Goal: Task Accomplishment & Management: Manage account settings

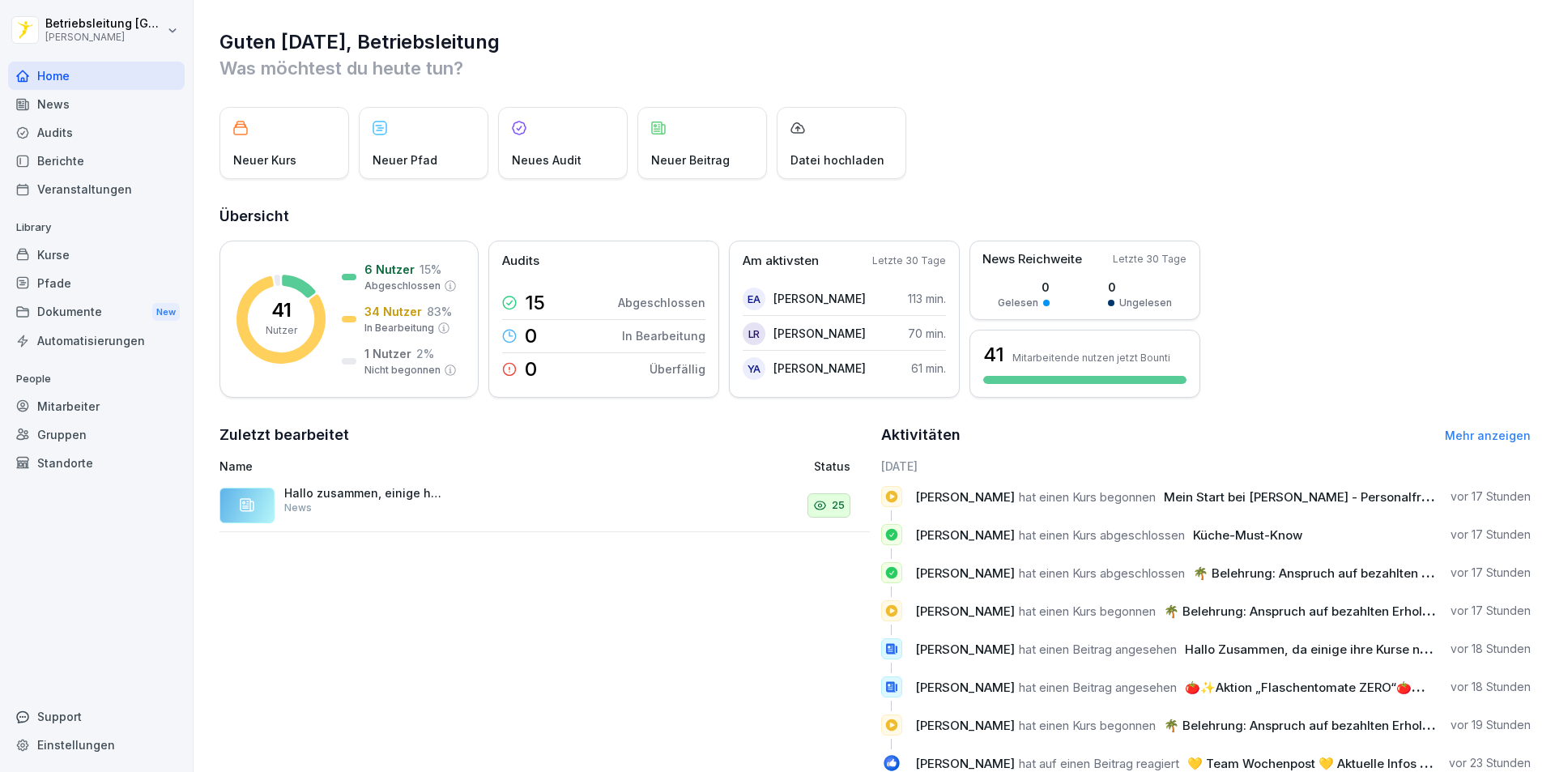
click at [48, 395] on div "Mitarbeiter" at bounding box center [96, 406] width 177 height 28
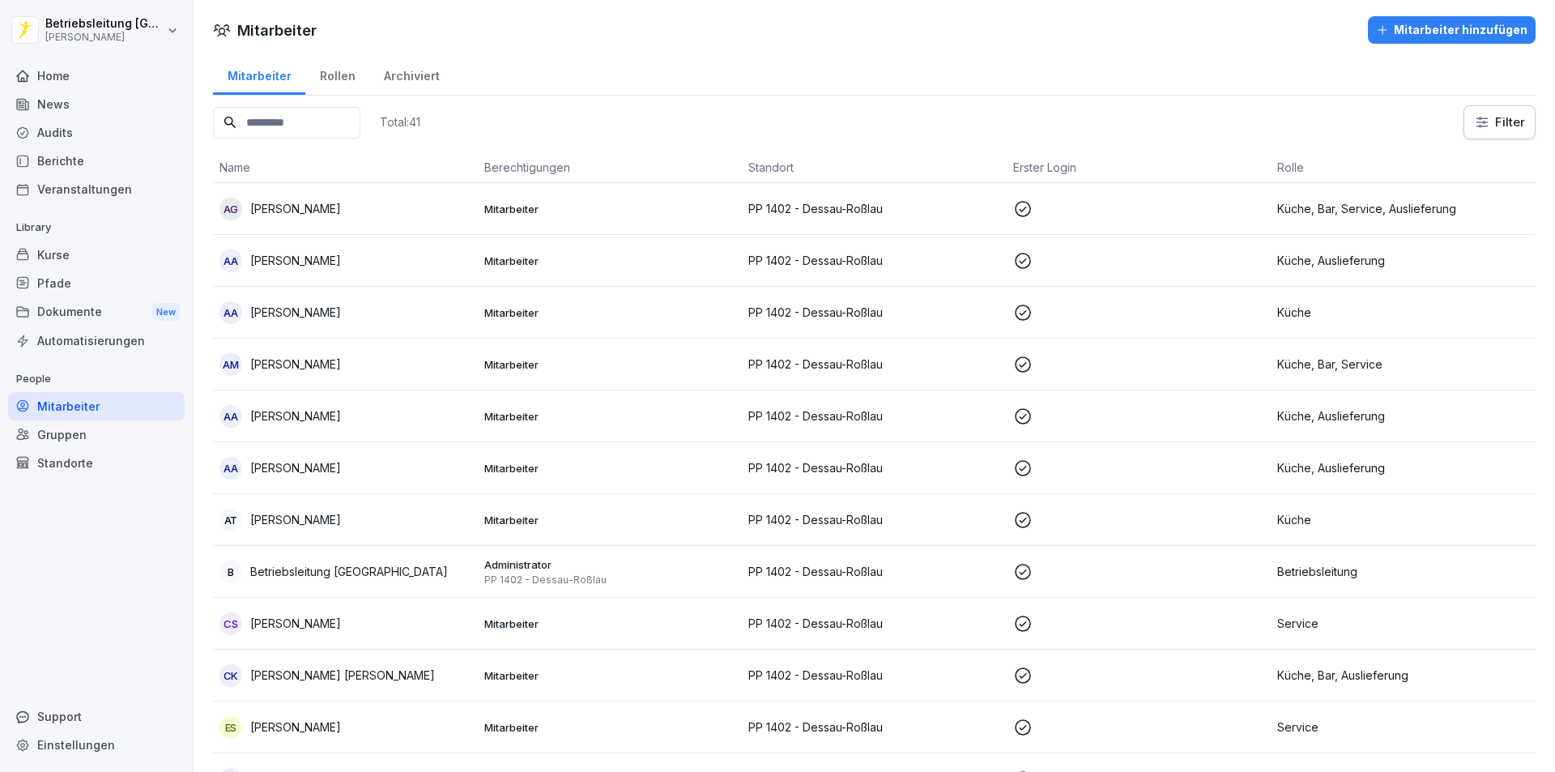
click at [280, 113] on input at bounding box center [286, 123] width 147 height 32
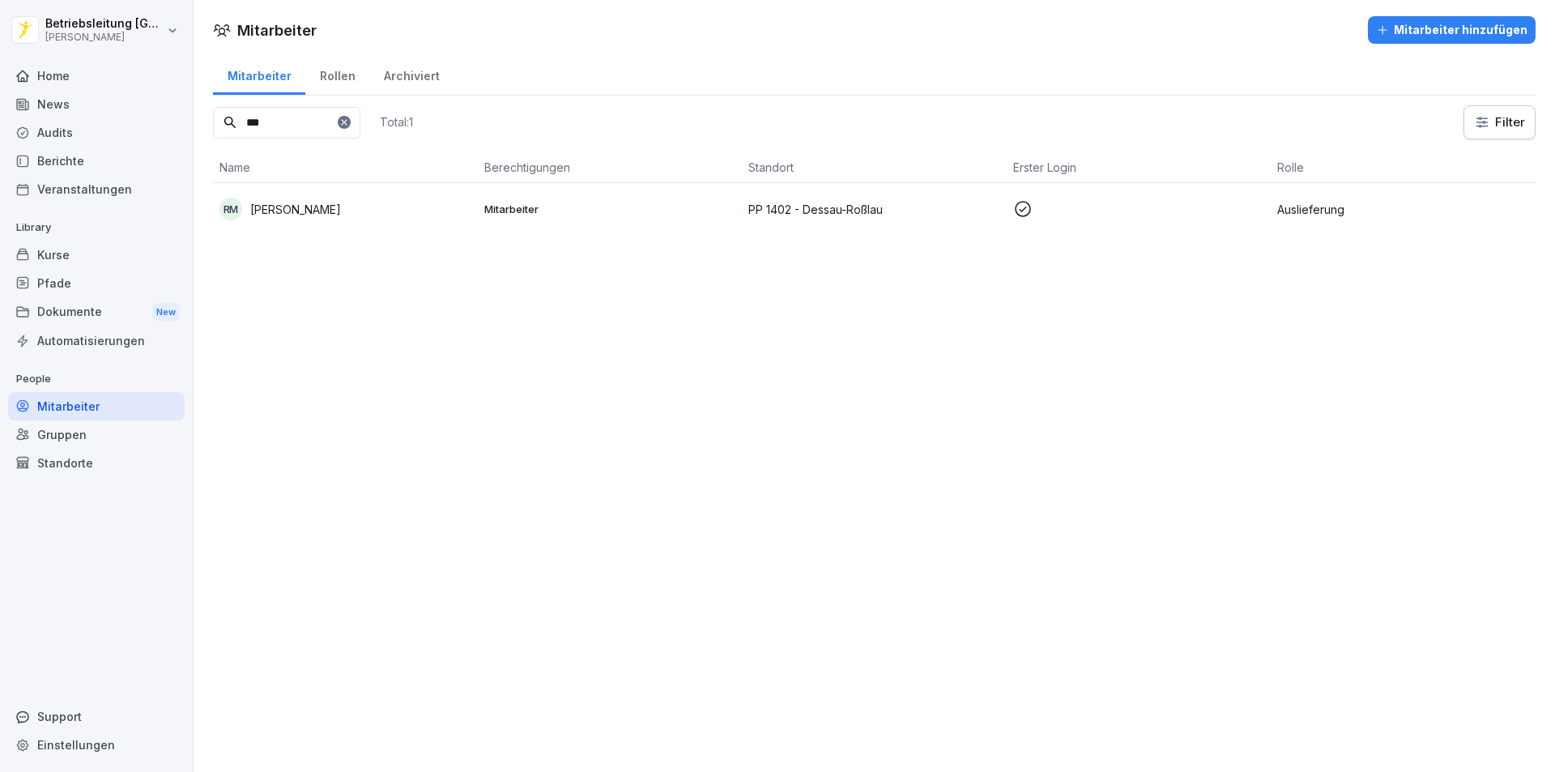
click at [293, 213] on p "[PERSON_NAME]" at bounding box center [295, 209] width 91 height 17
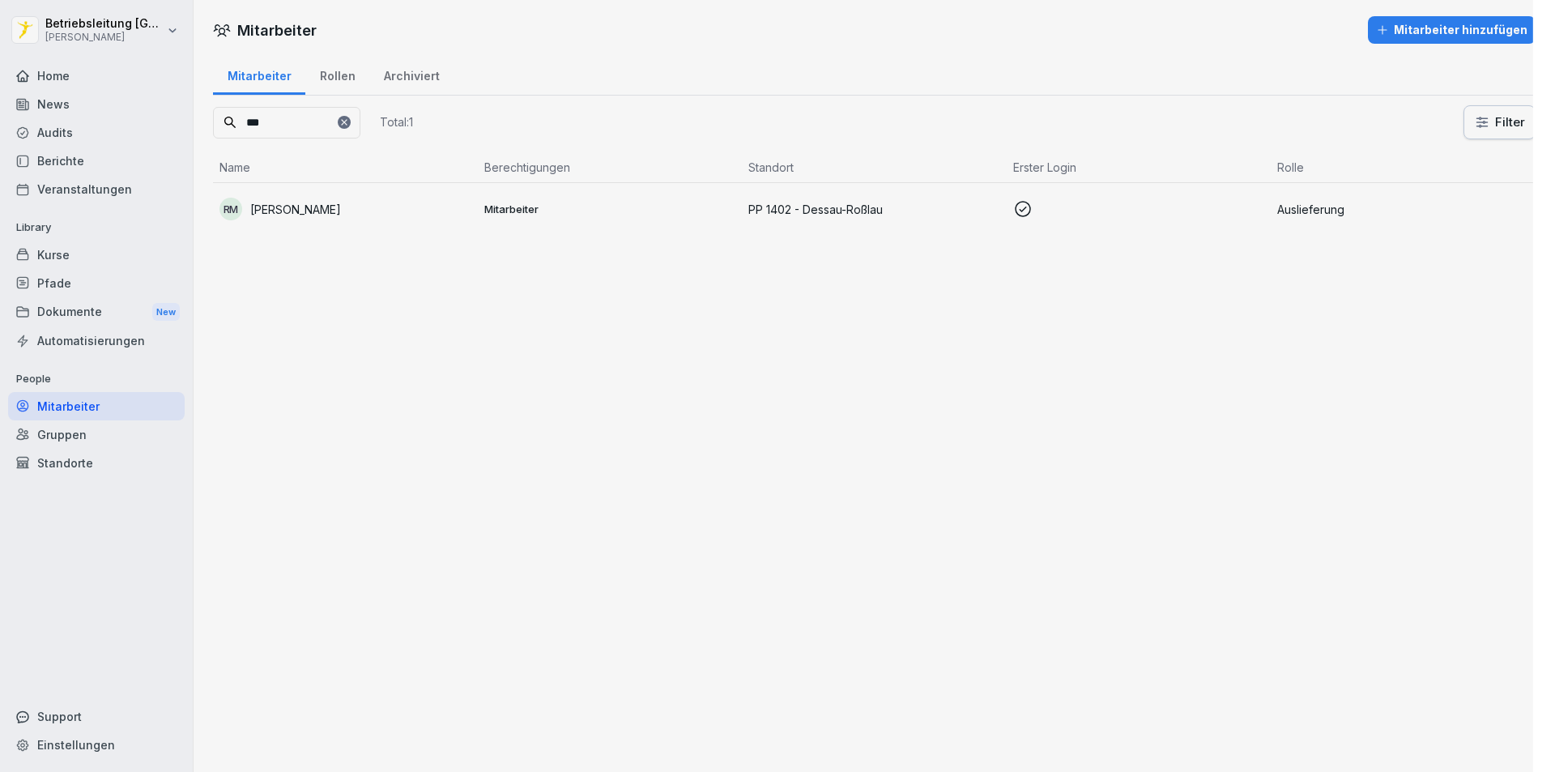
click at [293, 213] on div at bounding box center [777, 386] width 1555 height 772
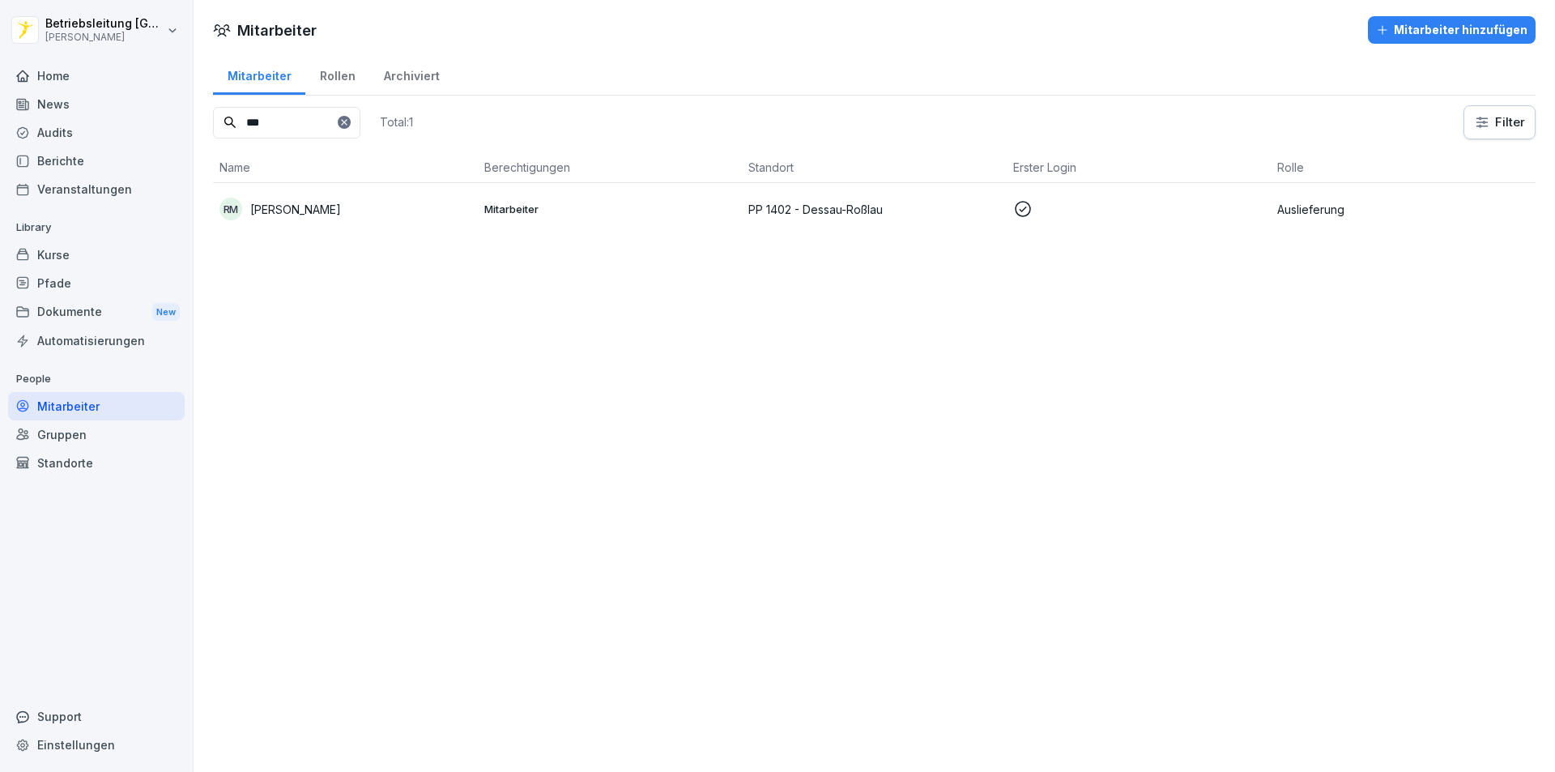
click at [292, 212] on p "[PERSON_NAME]" at bounding box center [295, 209] width 91 height 17
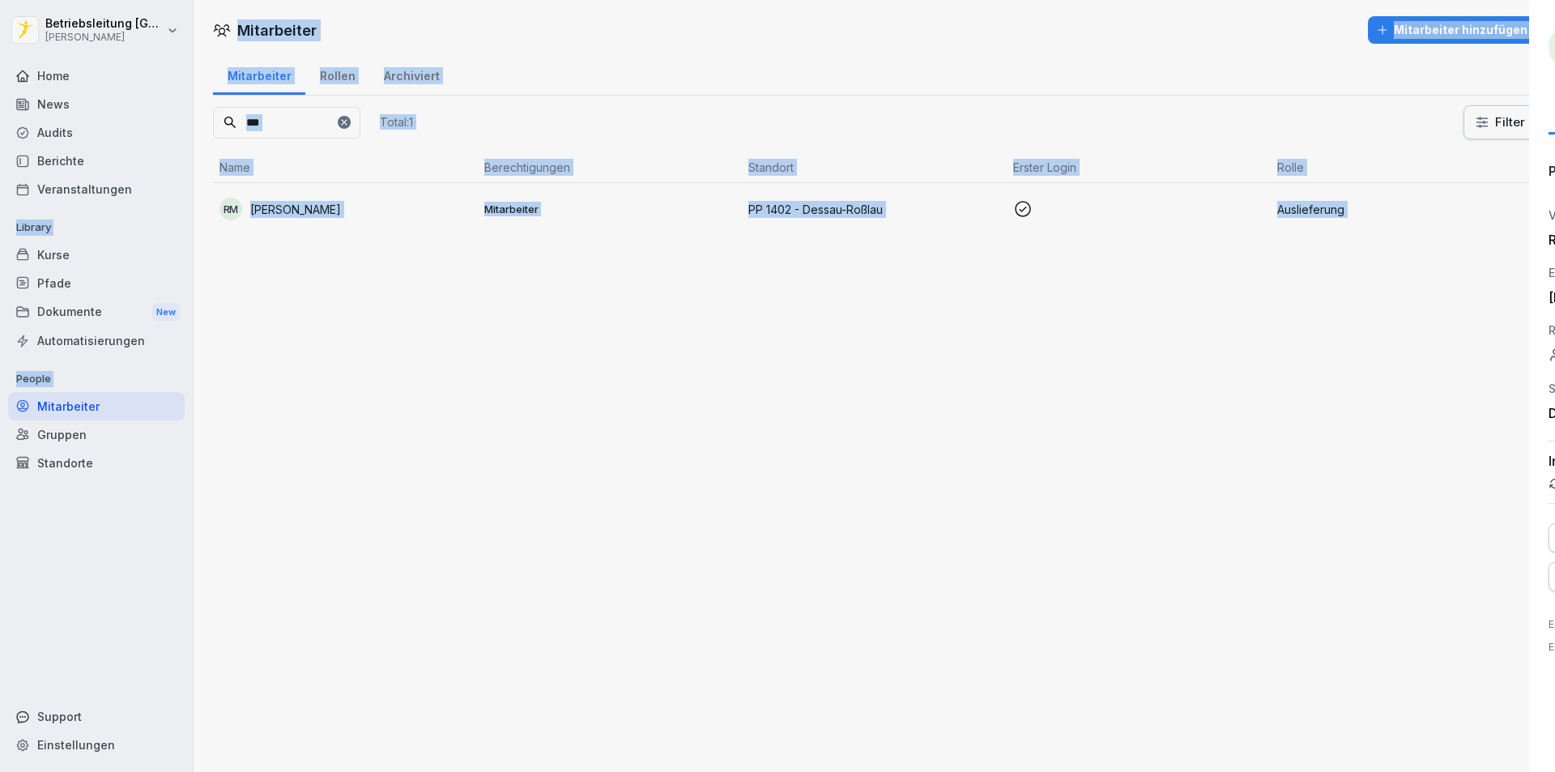
click at [292, 212] on div at bounding box center [777, 386] width 1555 height 772
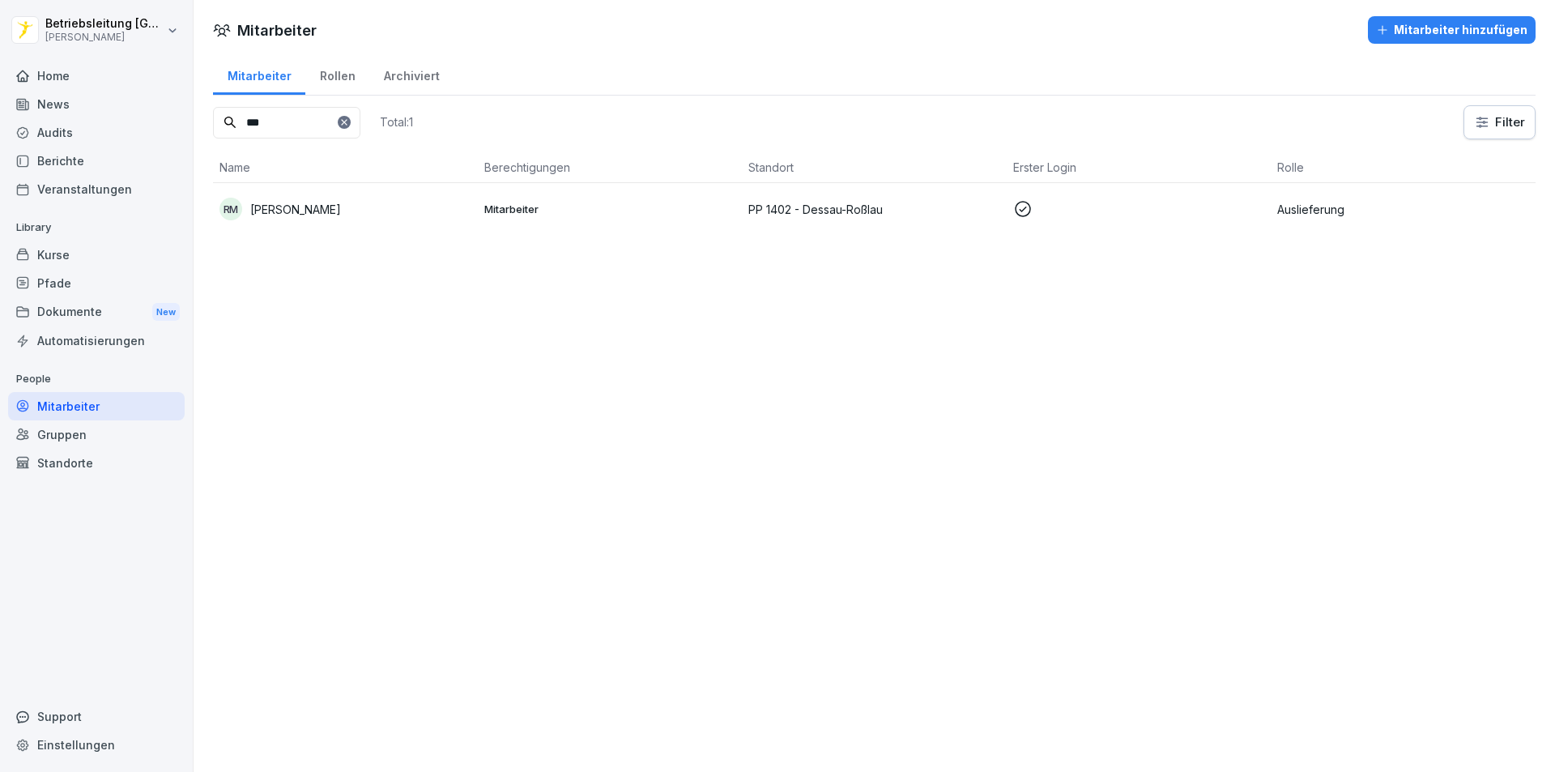
click at [292, 212] on p "[PERSON_NAME]" at bounding box center [295, 209] width 91 height 17
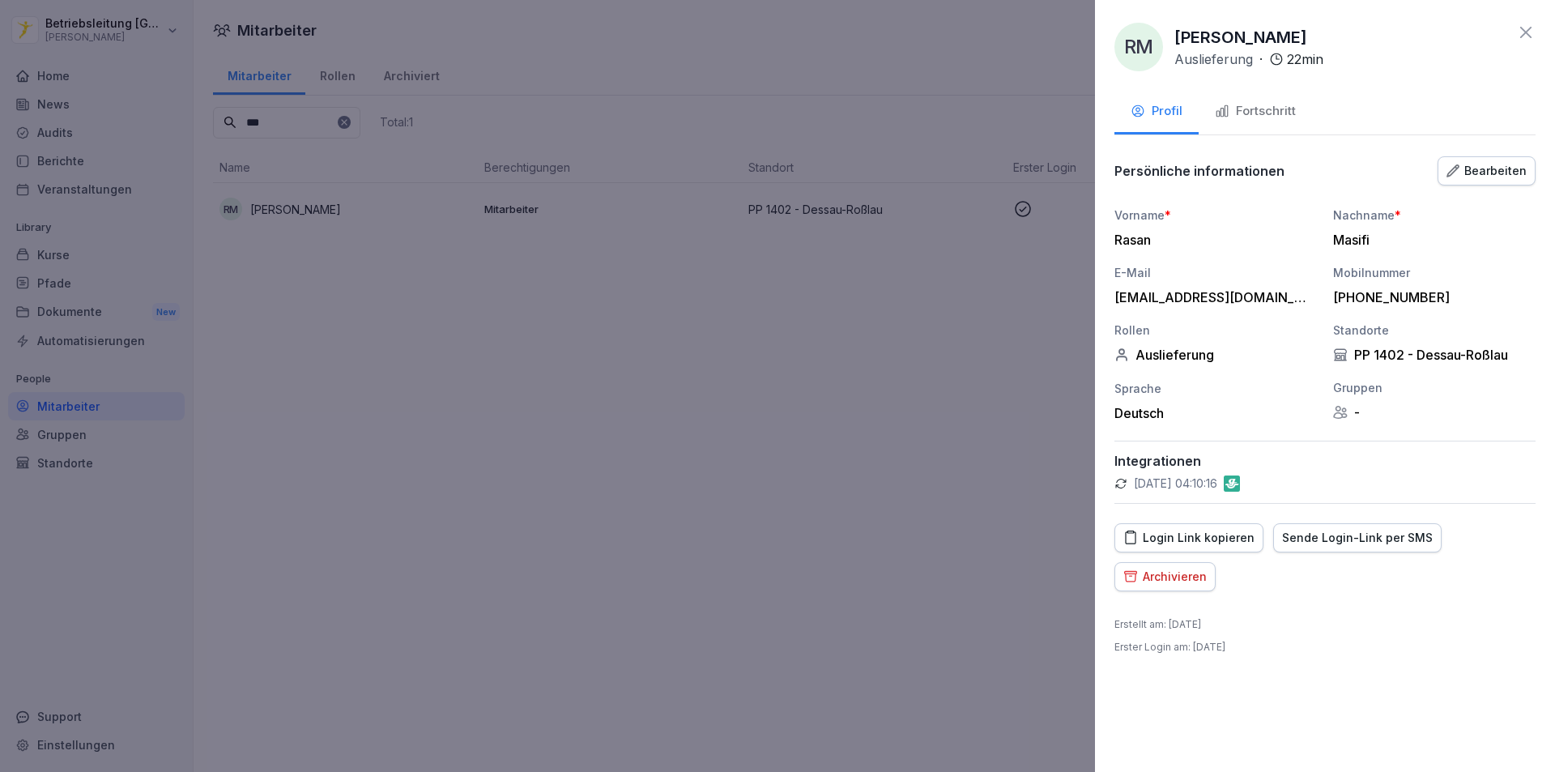
click at [1263, 113] on div "Fortschritt" at bounding box center [1255, 111] width 81 height 19
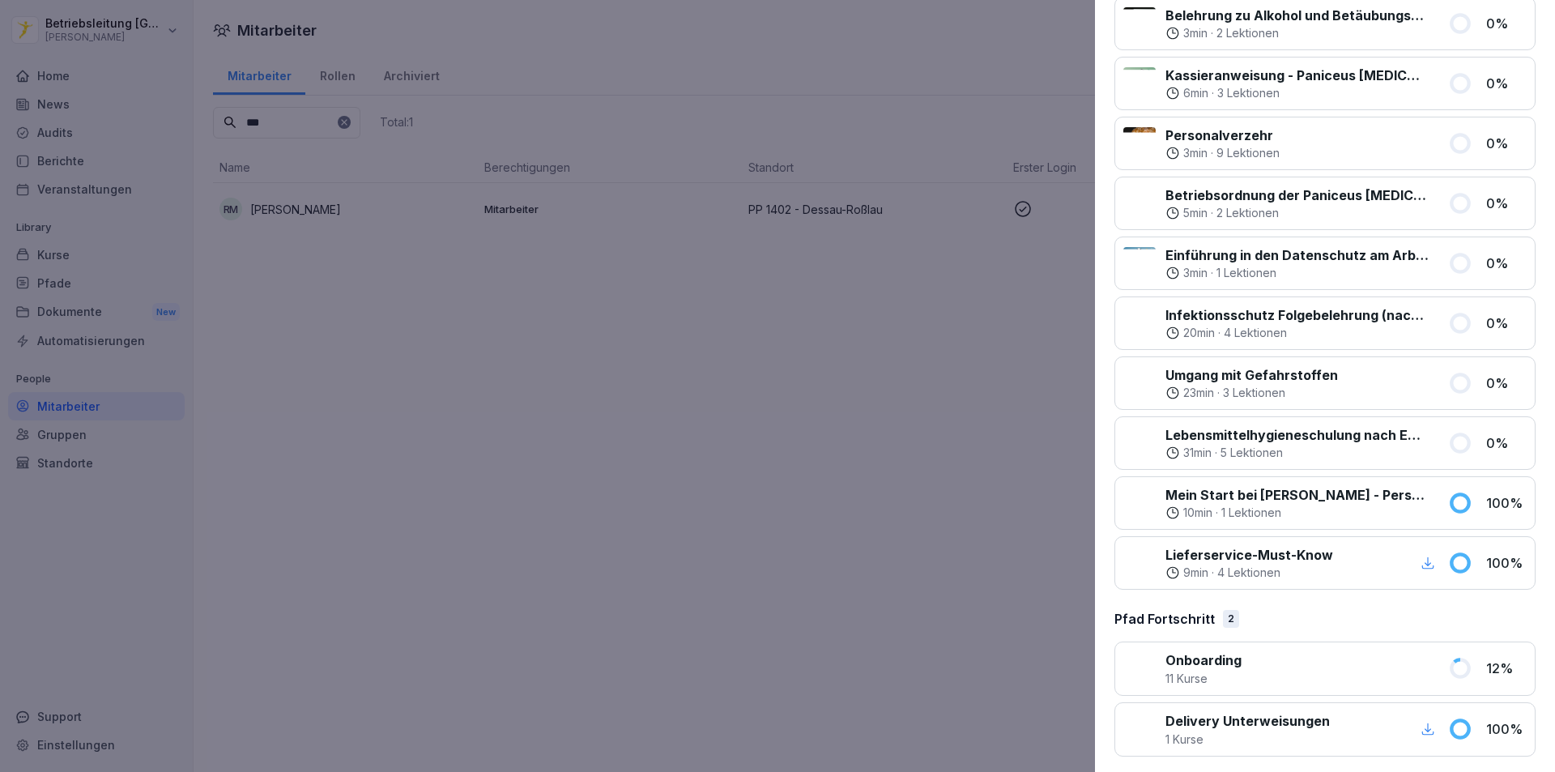
scroll to position [466, 0]
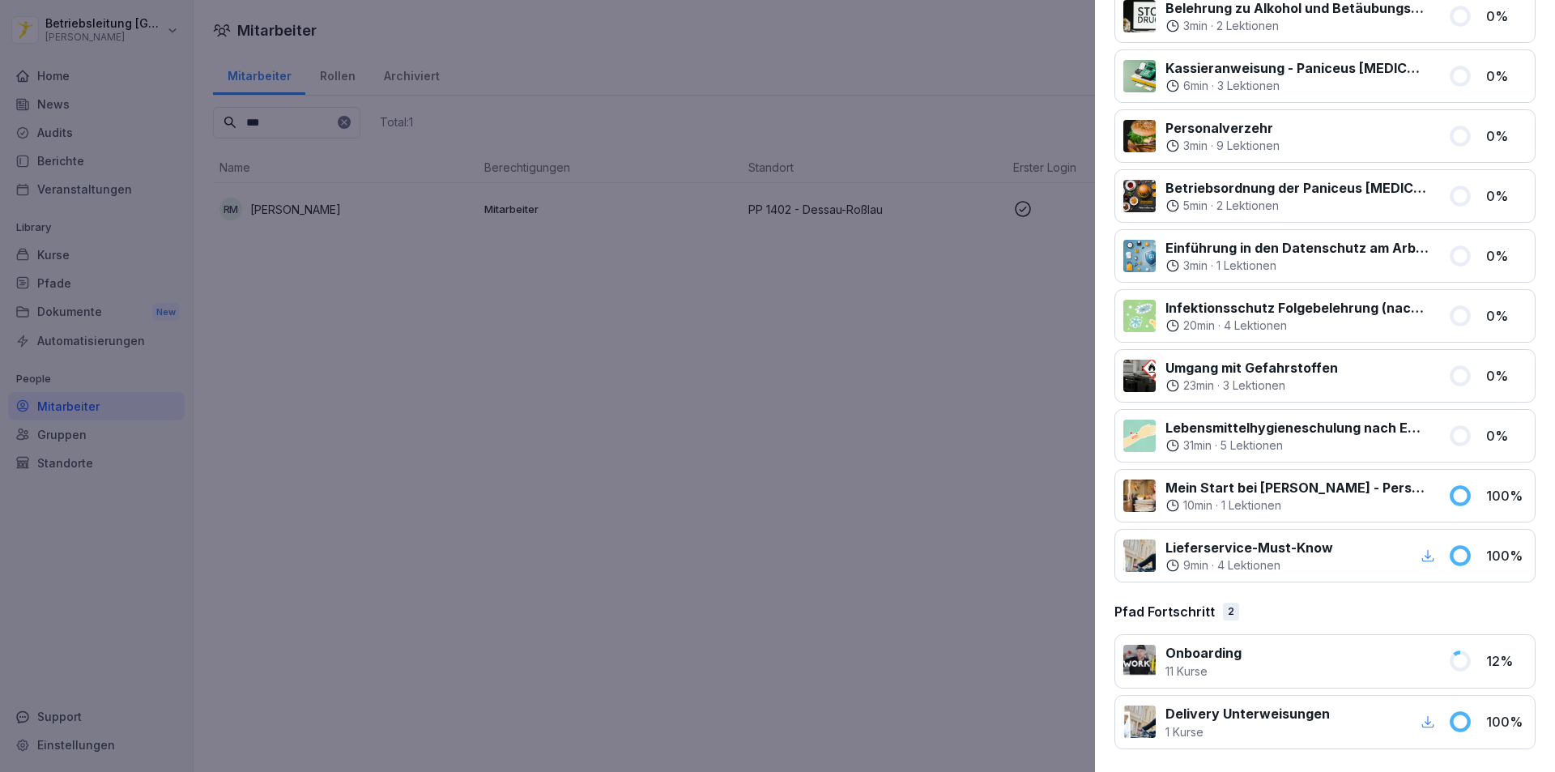
click at [1420, 719] on icon "button" at bounding box center [1427, 721] width 15 height 15
click at [1044, 286] on div at bounding box center [777, 386] width 1555 height 772
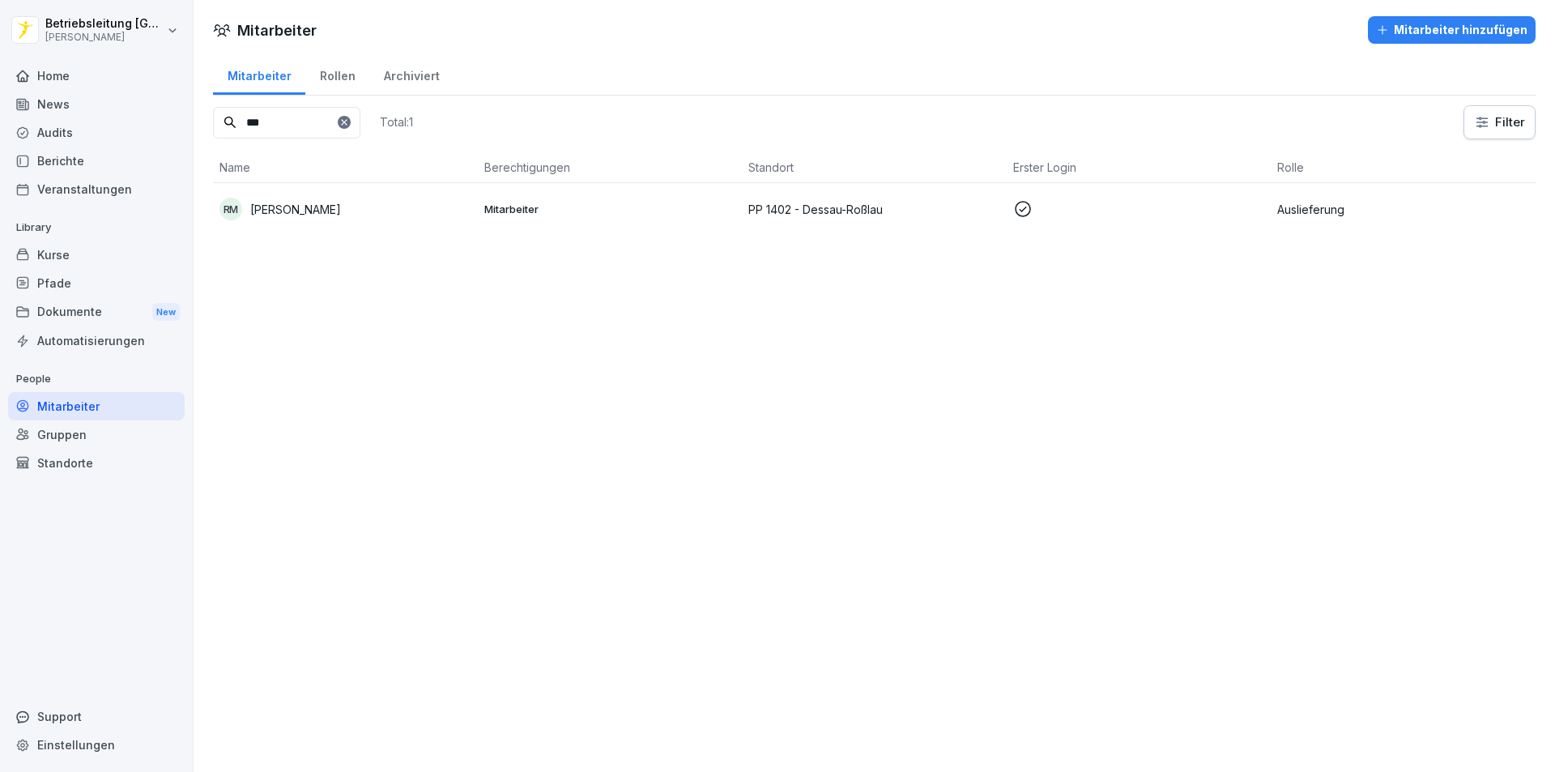
click at [317, 115] on input "***" at bounding box center [286, 123] width 147 height 32
type input "*"
type input "***"
click at [296, 202] on p "[PERSON_NAME]" at bounding box center [295, 209] width 91 height 17
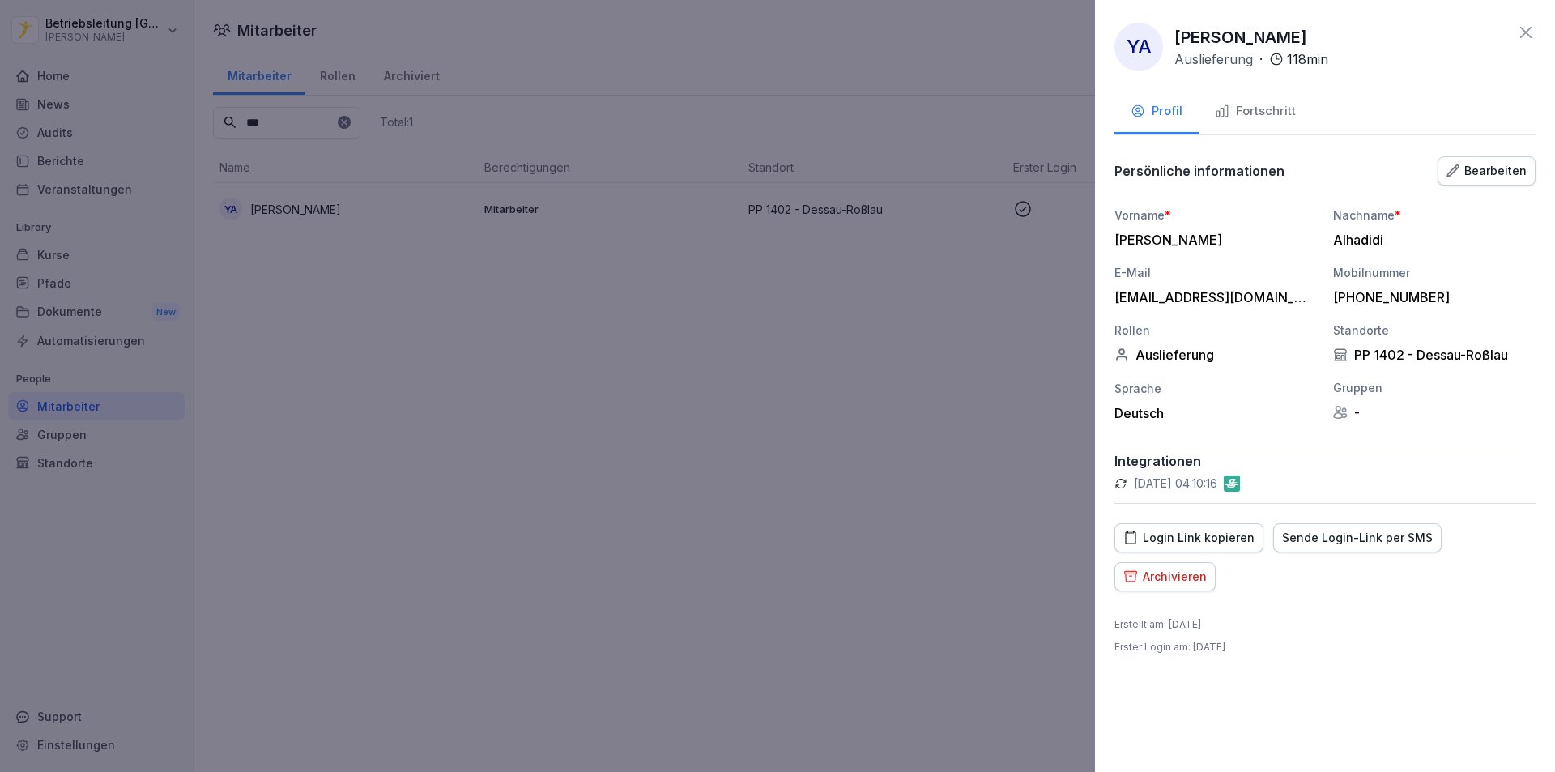
click at [1271, 118] on div "Fortschritt" at bounding box center [1255, 111] width 81 height 19
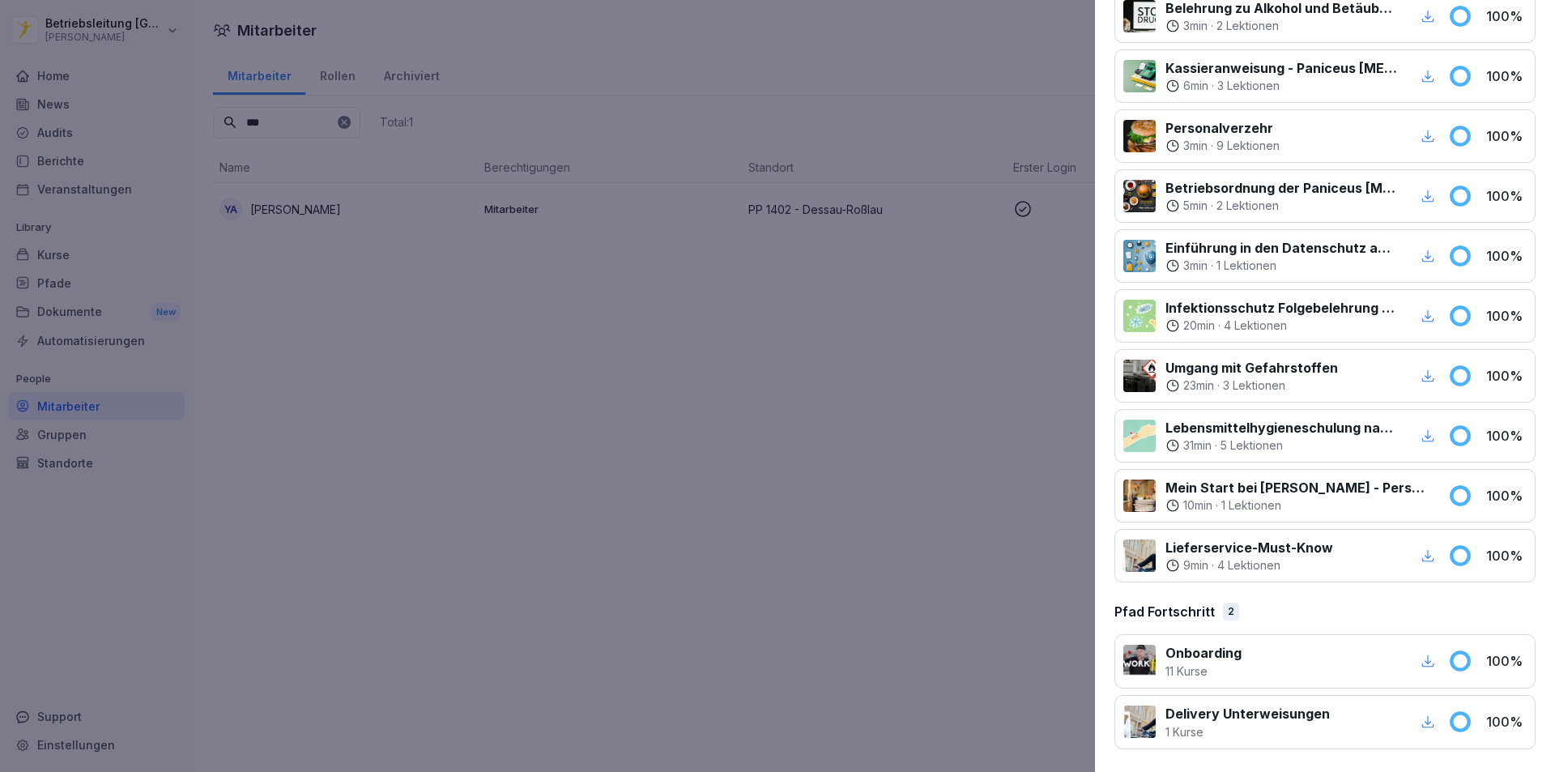
click at [1419, 653] on div "button" at bounding box center [1427, 660] width 21 height 21
click at [1420, 717] on icon "button" at bounding box center [1427, 721] width 15 height 15
